Goal: Entertainment & Leisure: Browse casually

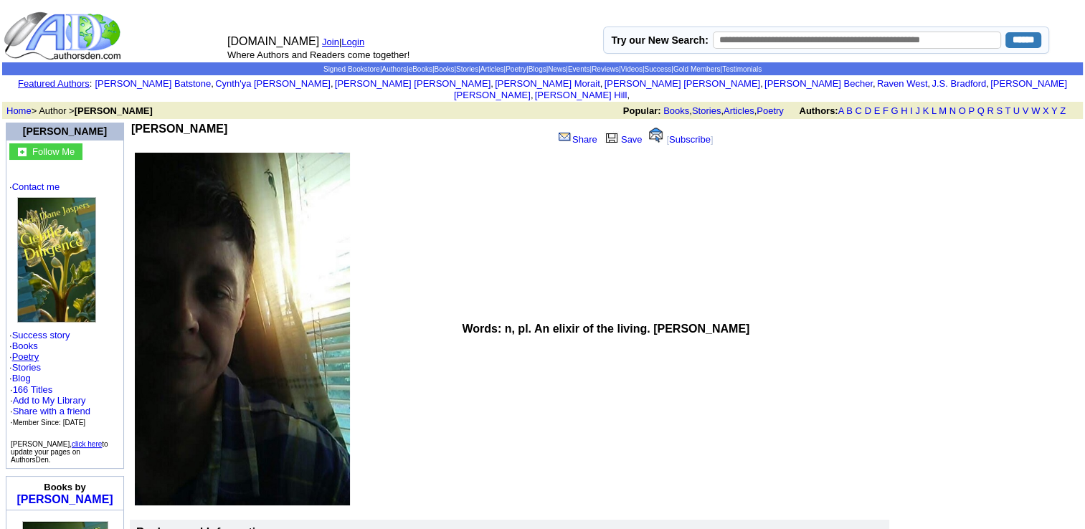
click at [34, 352] on link "Poetry" at bounding box center [25, 356] width 27 height 11
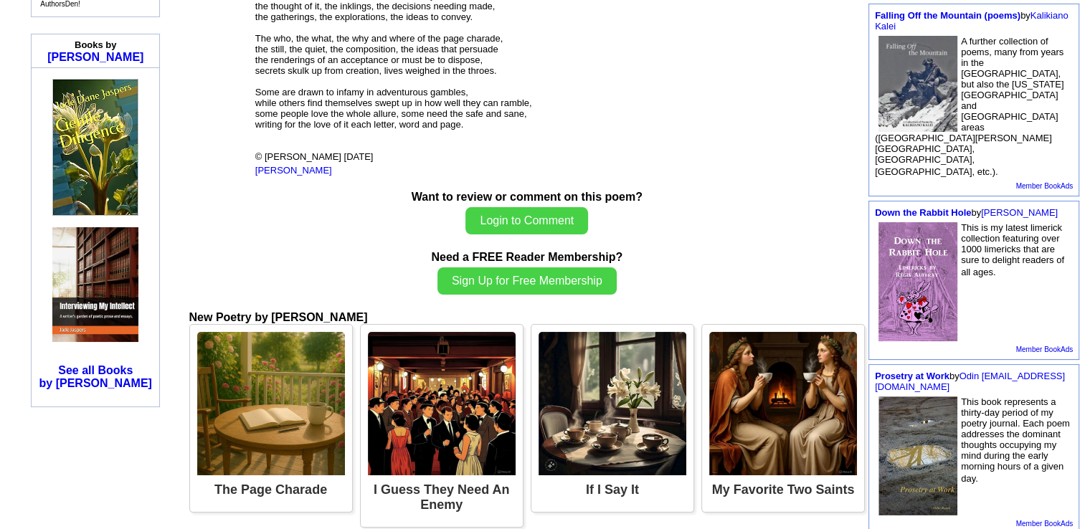
scroll to position [495, 0]
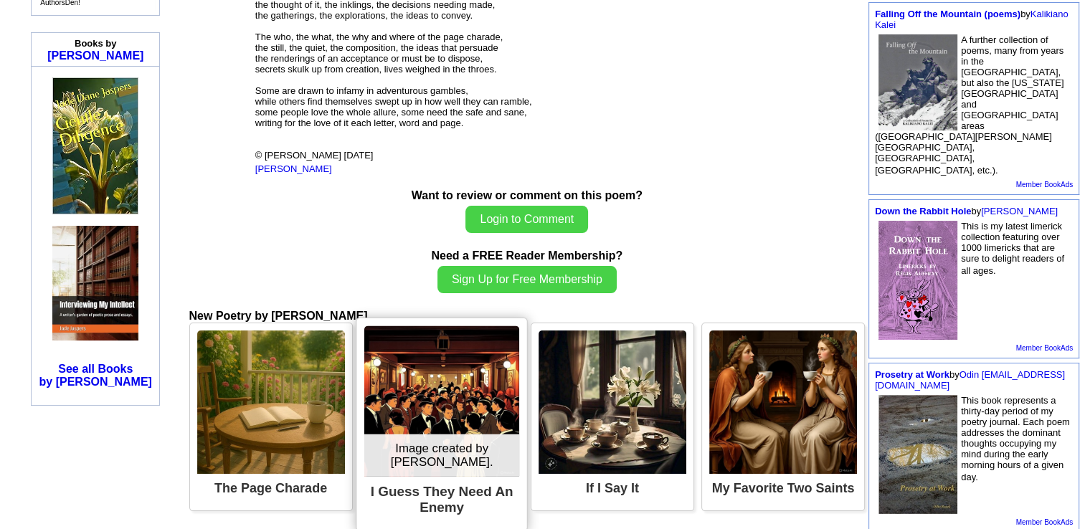
click at [436, 405] on img at bounding box center [441, 401] width 155 height 151
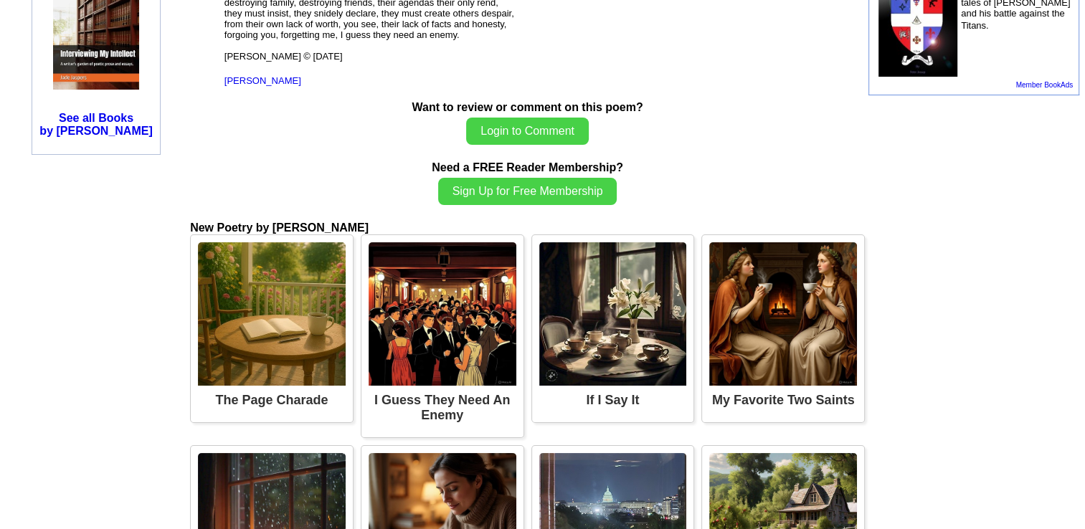
scroll to position [746, 0]
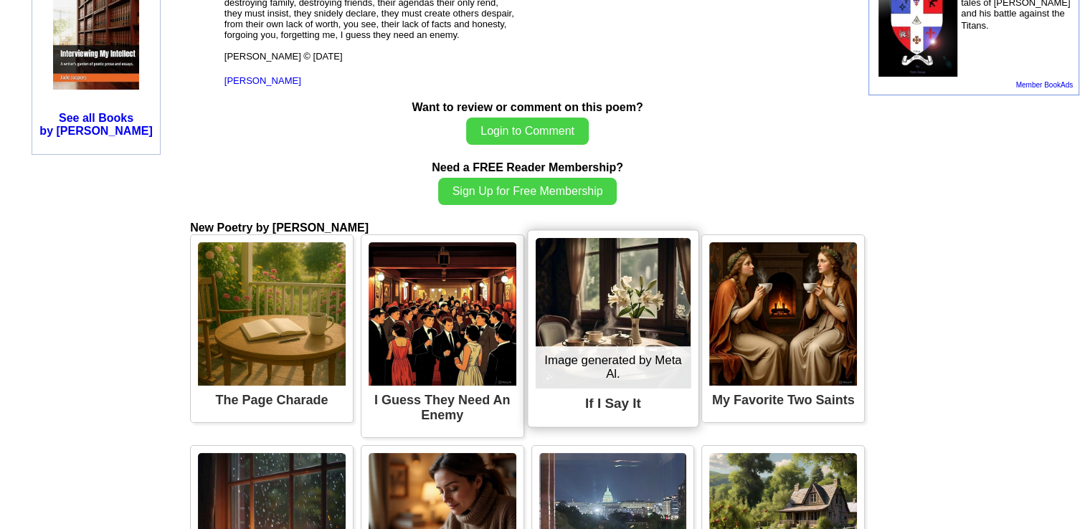
click at [597, 389] on img at bounding box center [612, 313] width 155 height 151
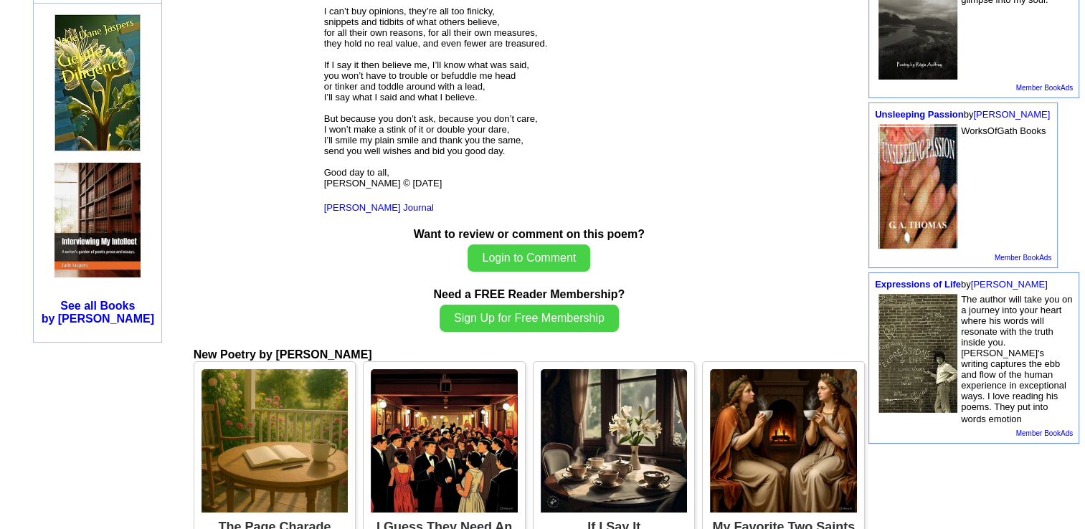
scroll to position [559, 0]
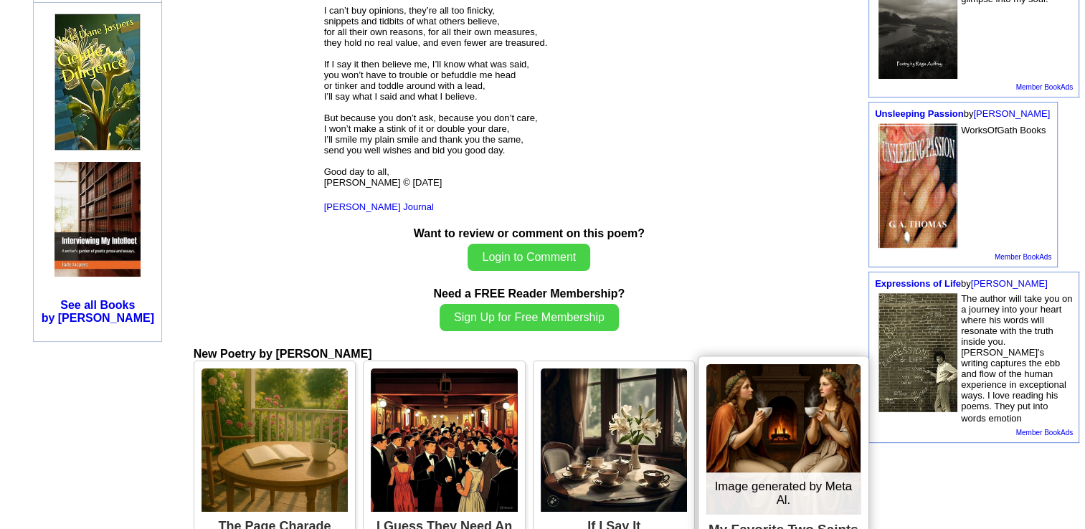
click at [740, 423] on img at bounding box center [783, 439] width 154 height 151
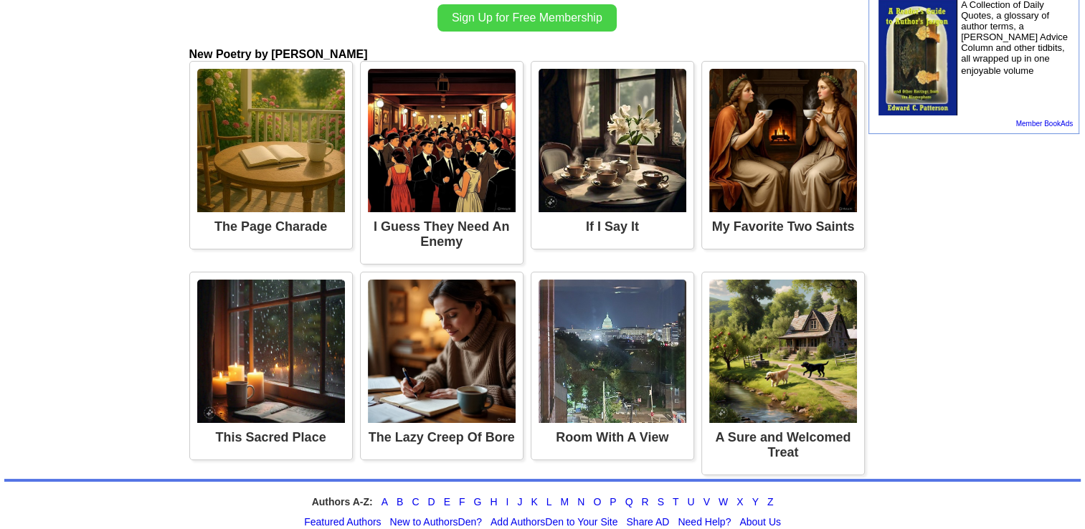
scroll to position [909, 0]
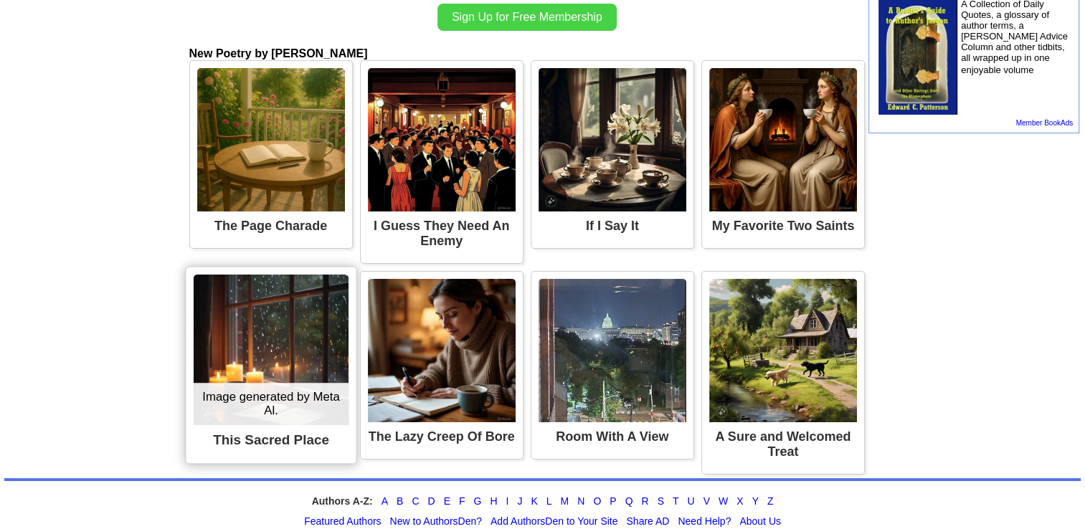
click at [307, 336] on img at bounding box center [270, 350] width 155 height 151
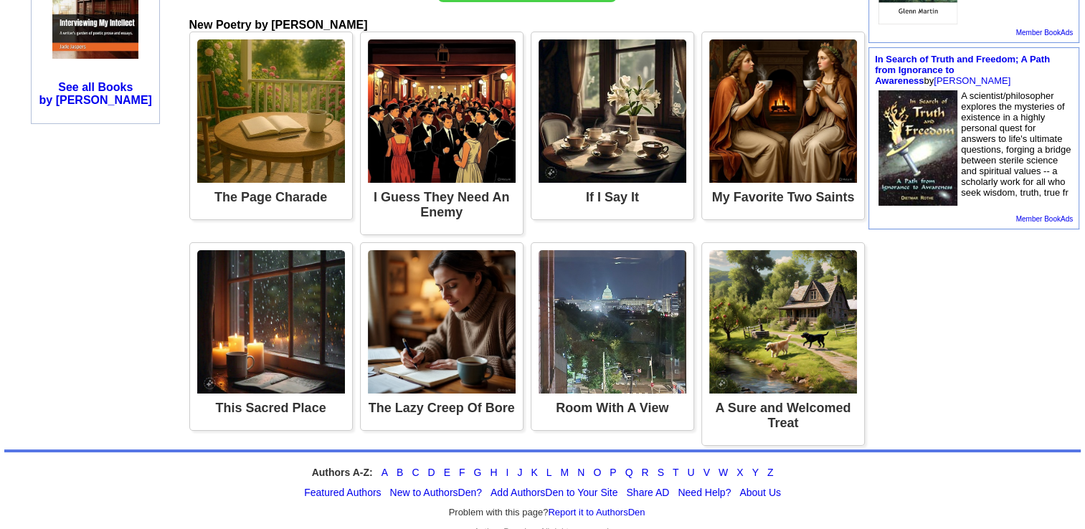
scroll to position [794, 0]
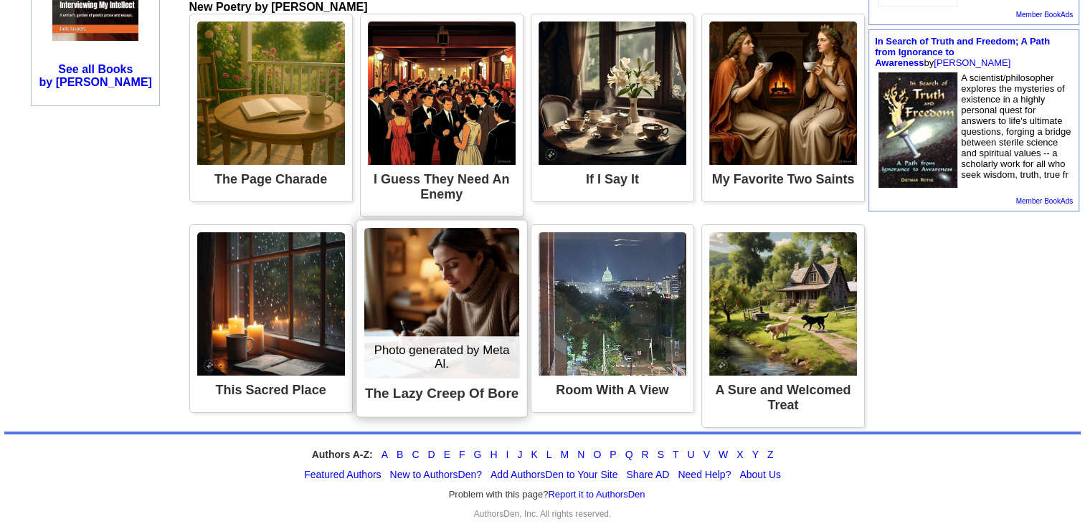
click at [423, 287] on img at bounding box center [441, 303] width 155 height 151
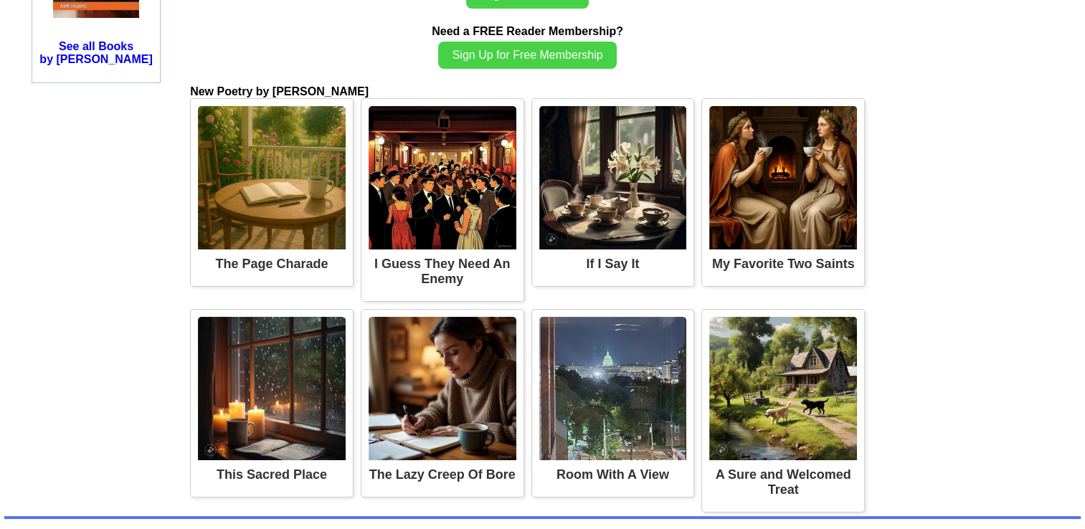
scroll to position [903, 0]
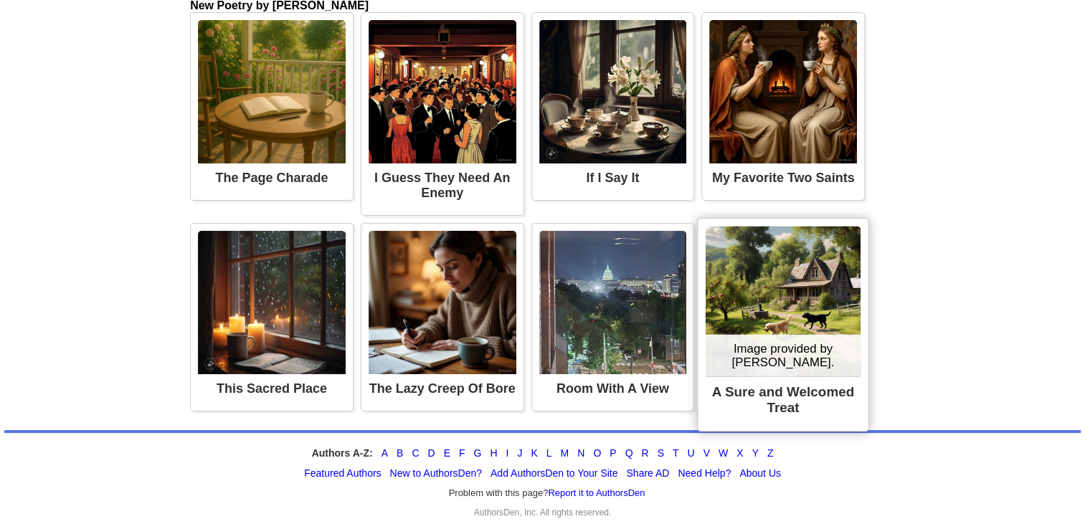
click at [754, 226] on img at bounding box center [782, 301] width 155 height 151
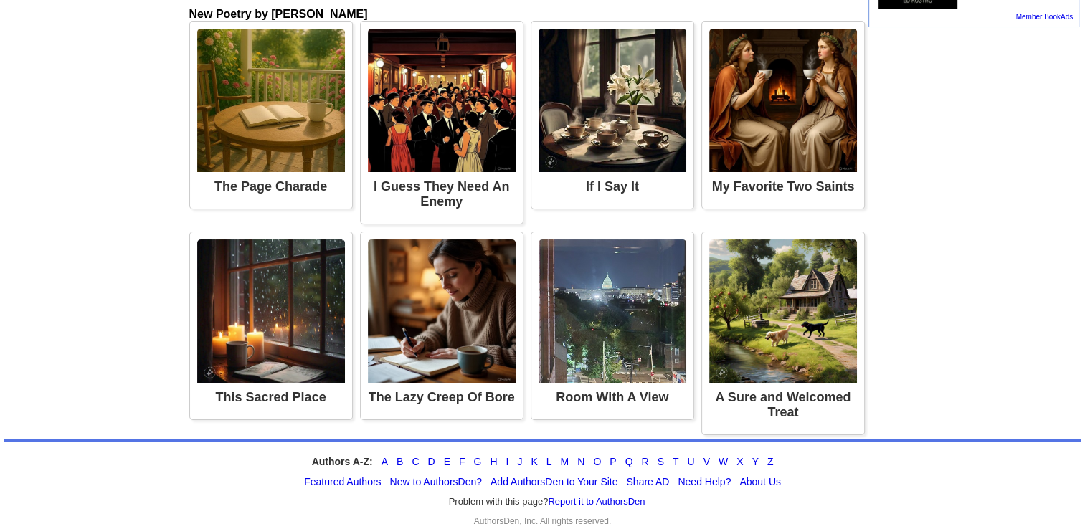
scroll to position [992, 0]
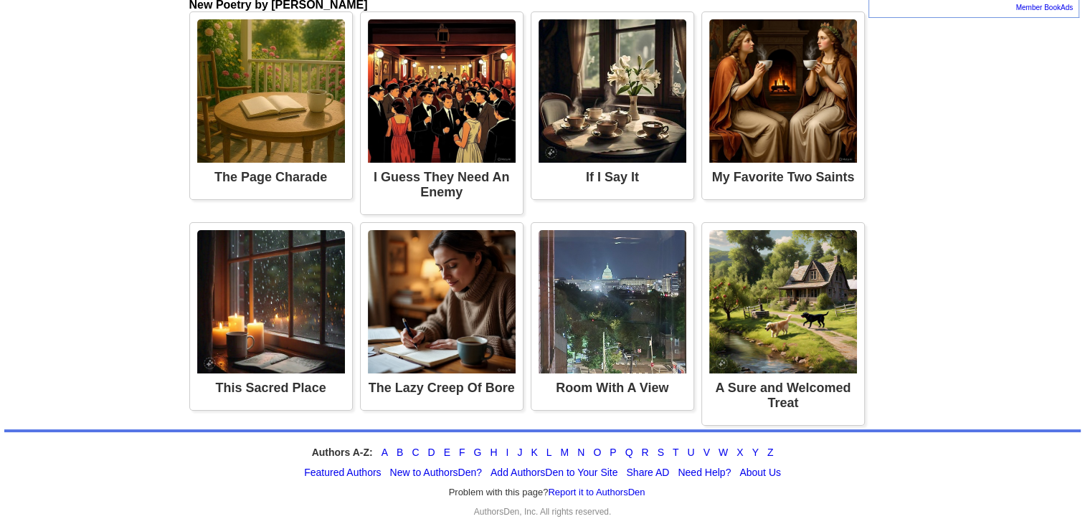
click at [801, 436] on div "Authors A-Z: A B C D E F G H I J K L M N O P Q R S T U V W X Y Z Featured Autho…" at bounding box center [542, 480] width 1076 height 102
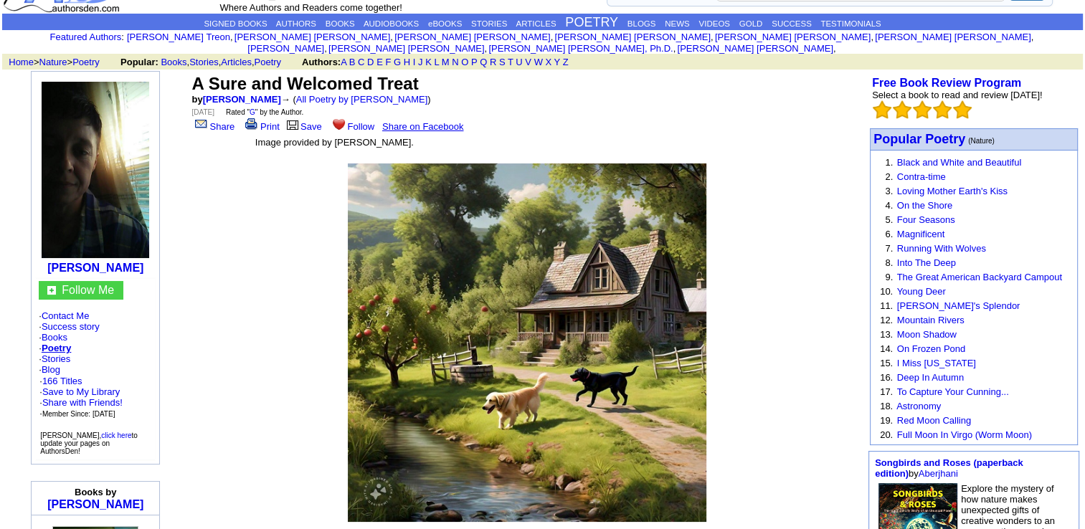
scroll to position [48, 0]
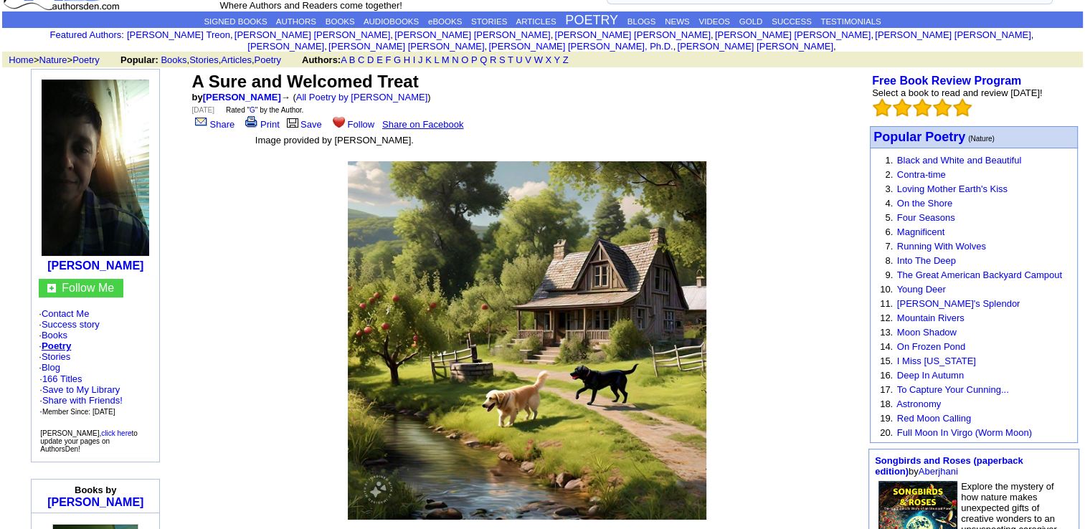
click at [128, 250] on link at bounding box center [95, 256] width 115 height 12
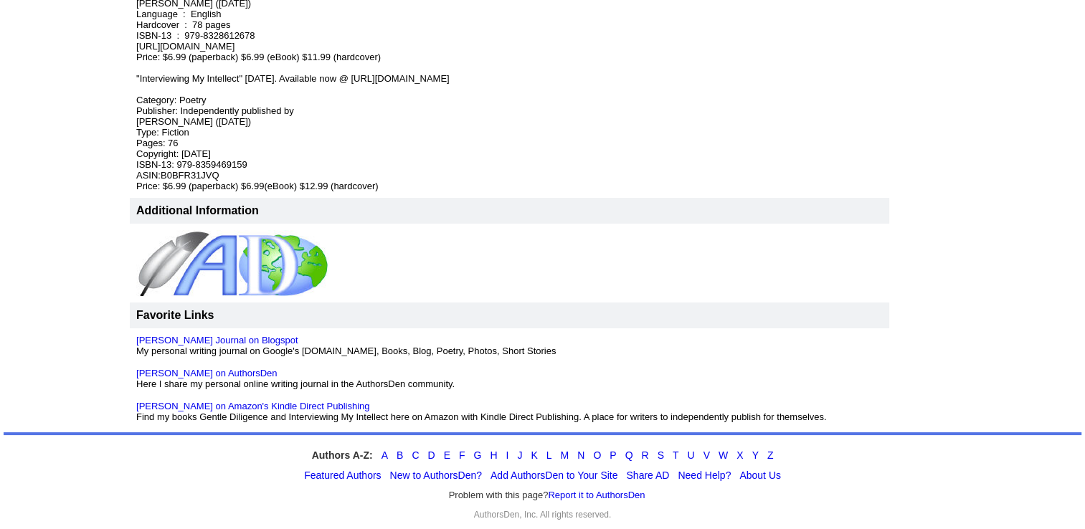
scroll to position [961, 0]
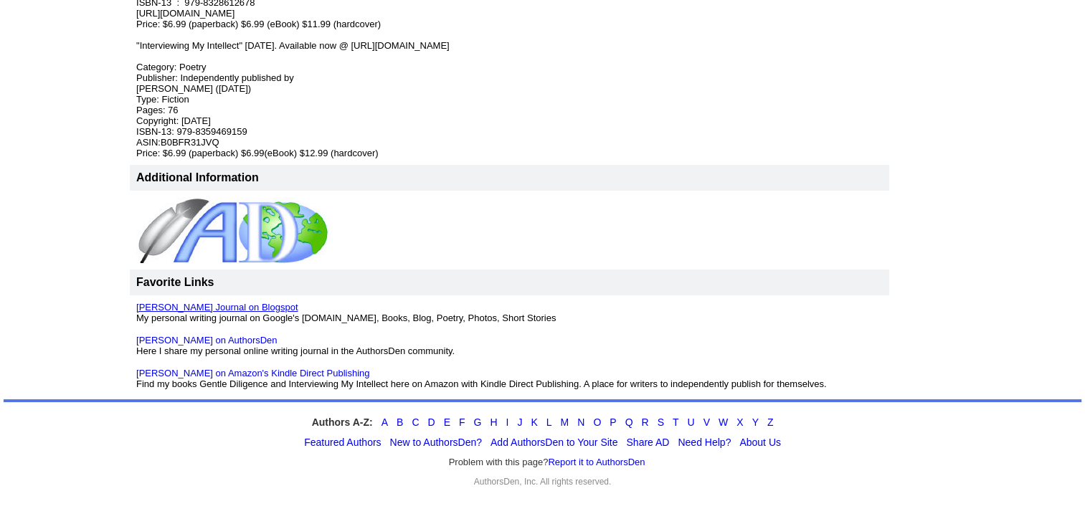
click at [264, 305] on link "[PERSON_NAME] Journal on Blogspot" at bounding box center [216, 307] width 161 height 11
